Goal: Task Accomplishment & Management: Manage account settings

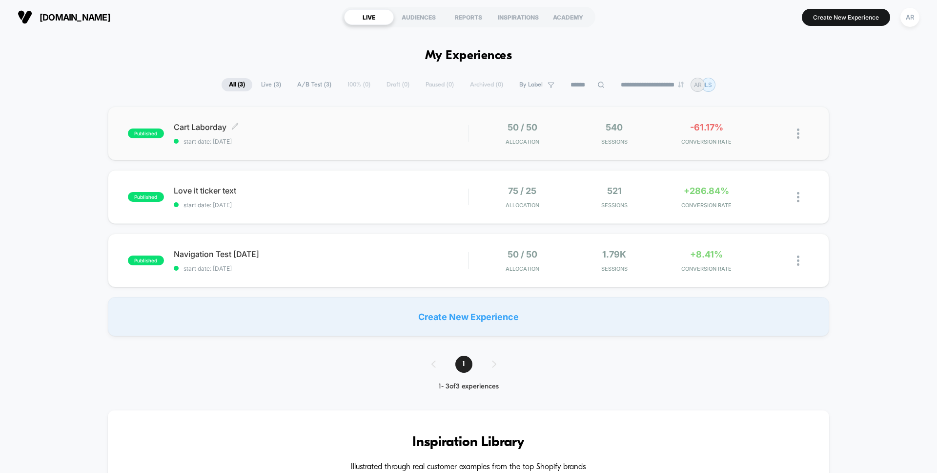
click at [318, 134] on div "Cart Laborday Click to edit experience details Click to edit experience details…" at bounding box center [321, 133] width 294 height 23
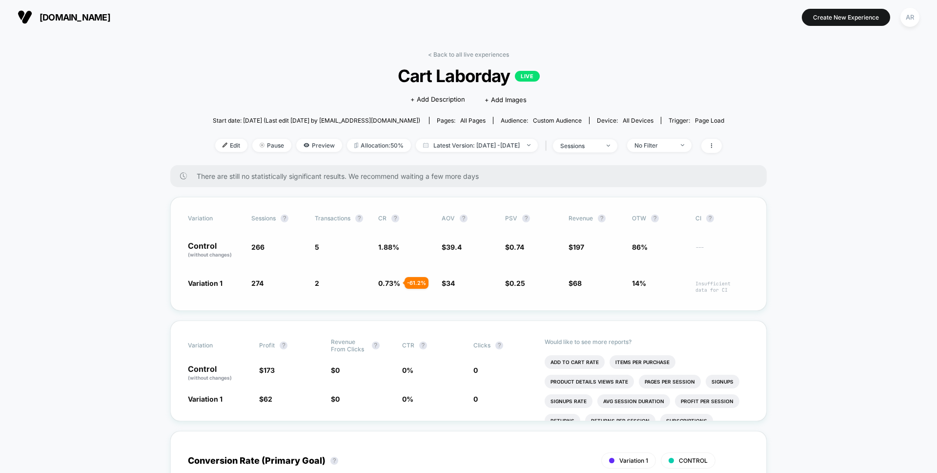
click at [599, 260] on div "Variation Sessions ? Transactions ? CR ? AOV ? PSV ? Revenue ? OTW ? CI ? Contr…" at bounding box center [468, 254] width 597 height 114
click at [466, 57] on link "< Back to all live experiences" at bounding box center [468, 54] width 81 height 7
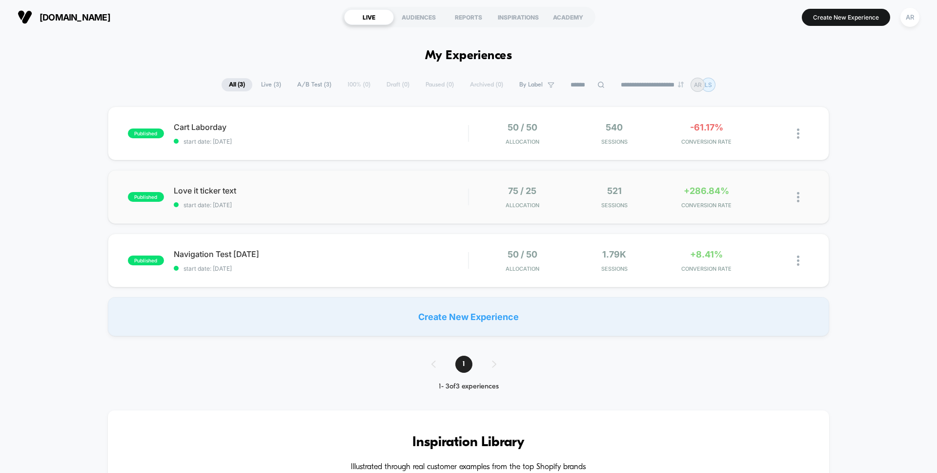
click at [656, 210] on div "published Love it ticker text start date: 8/22/2025 75 / 25 Allocation 521 Sess…" at bounding box center [468, 197] width 721 height 54
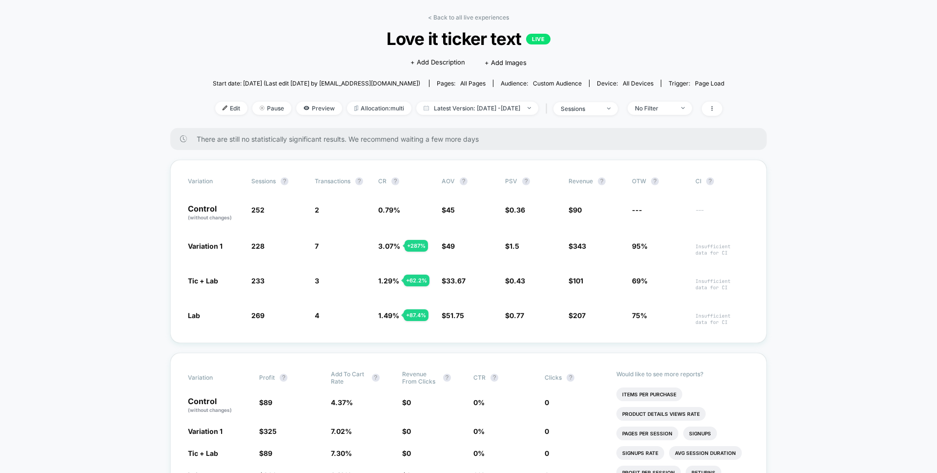
scroll to position [43, 0]
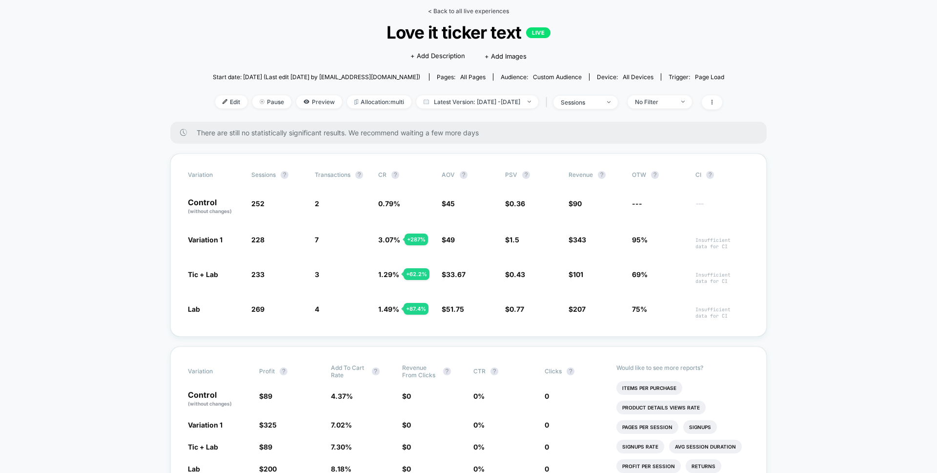
click at [472, 12] on link "< Back to all live experiences" at bounding box center [468, 10] width 81 height 7
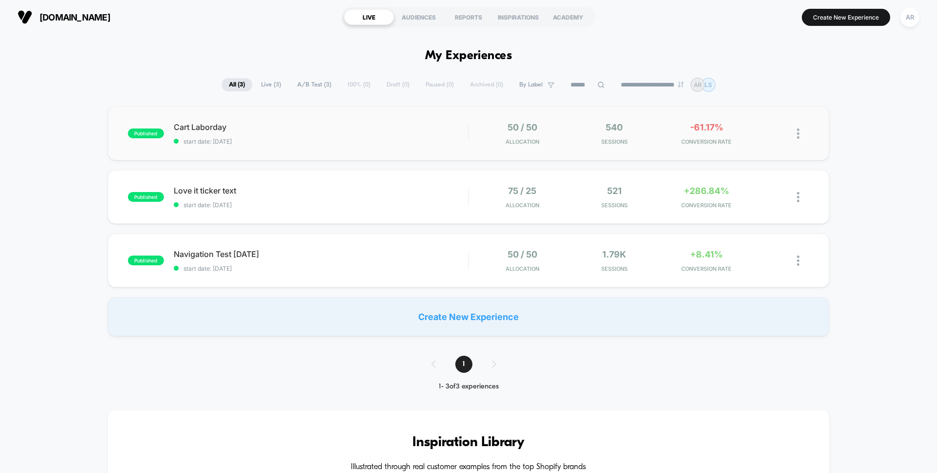
click at [403, 145] on div "published Cart Laborday start date: 8/22/2025 50 / 50 Allocation 540 Sessions -…" at bounding box center [468, 133] width 721 height 54
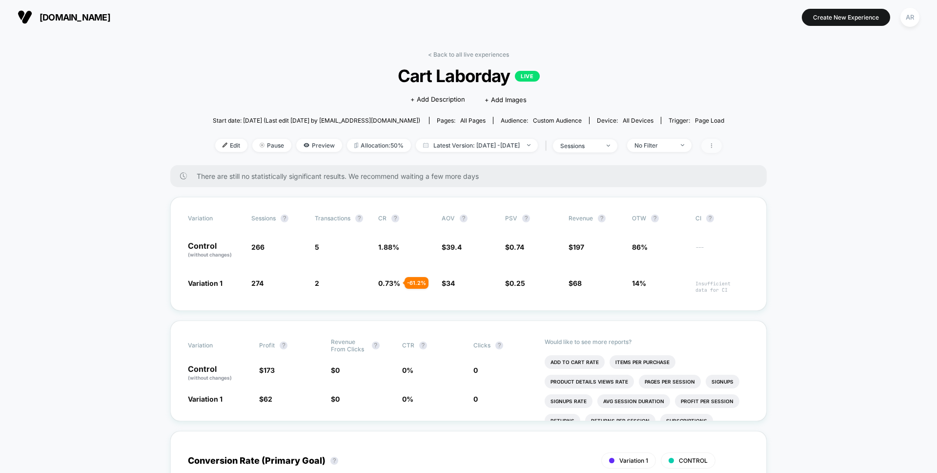
click at [715, 146] on icon at bounding box center [712, 146] width 6 height 6
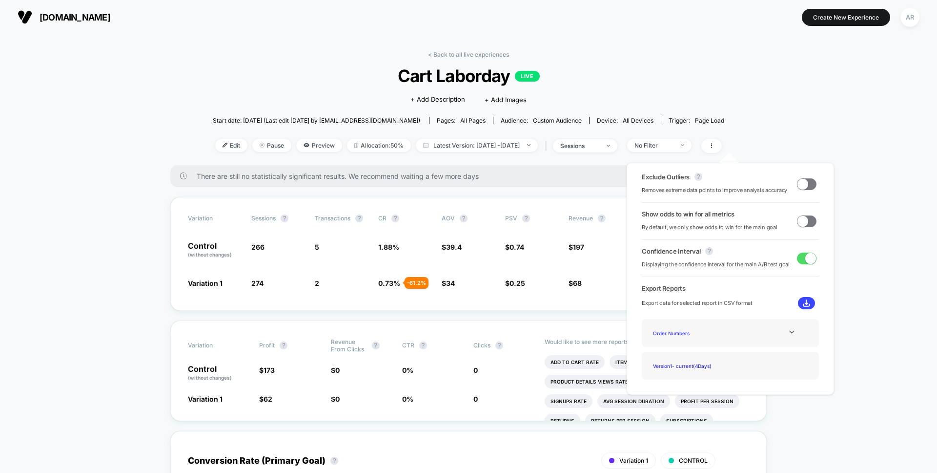
drag, startPoint x: 803, startPoint y: 104, endPoint x: 774, endPoint y: 107, distance: 29.4
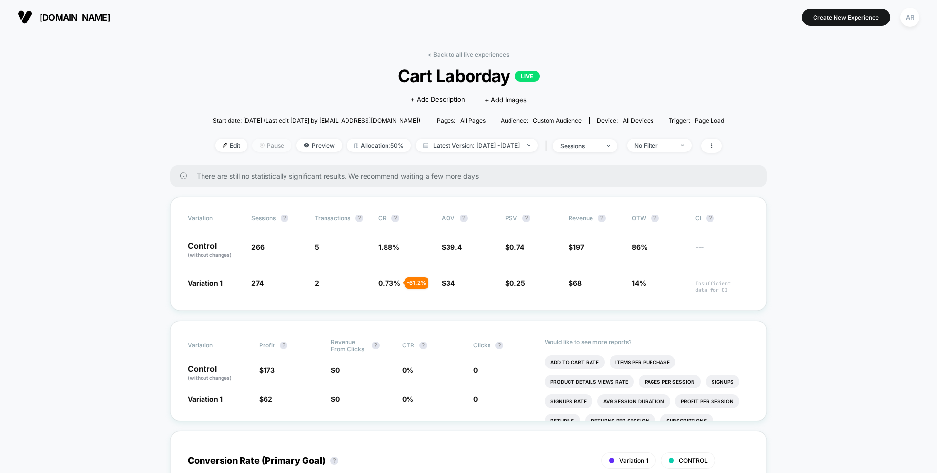
click at [253, 146] on span "Pause" at bounding box center [271, 145] width 39 height 13
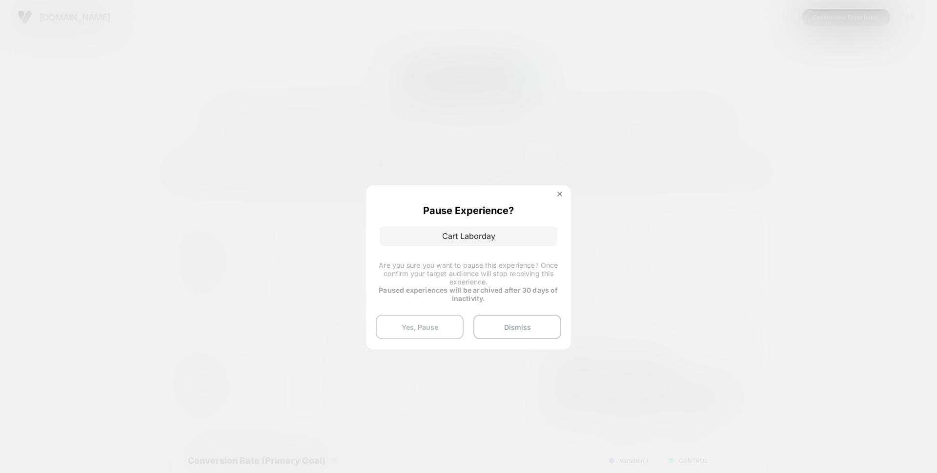
click at [438, 321] on button "Yes, Pause" at bounding box center [420, 326] width 88 height 24
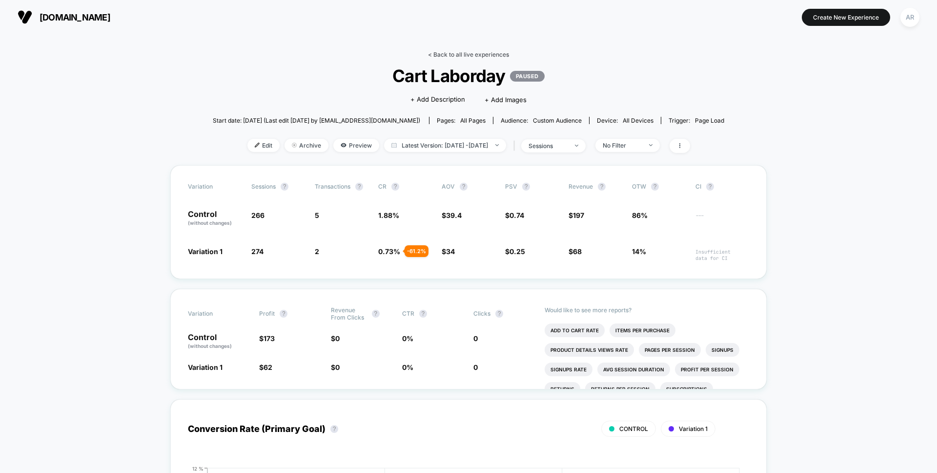
click at [444, 52] on link "< Back to all live experiences" at bounding box center [468, 54] width 81 height 7
